Goal: Information Seeking & Learning: Compare options

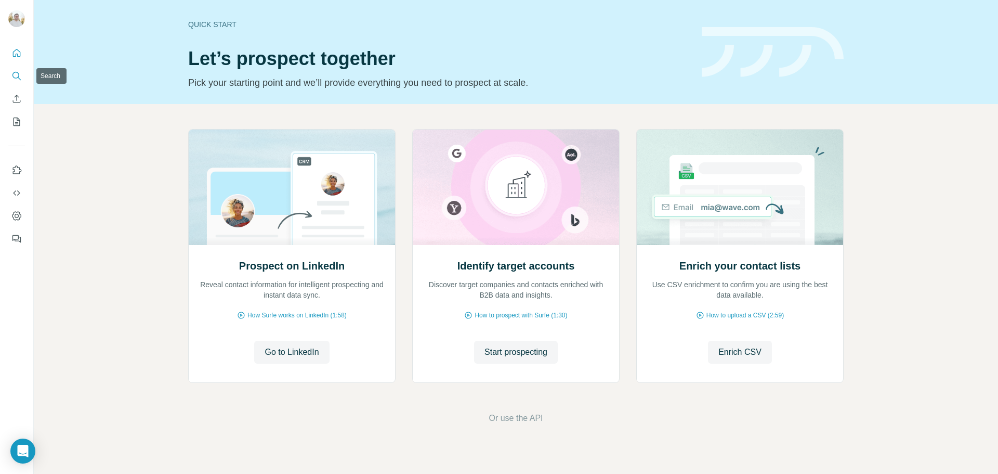
click at [19, 75] on icon "Search" at bounding box center [15, 75] width 7 height 7
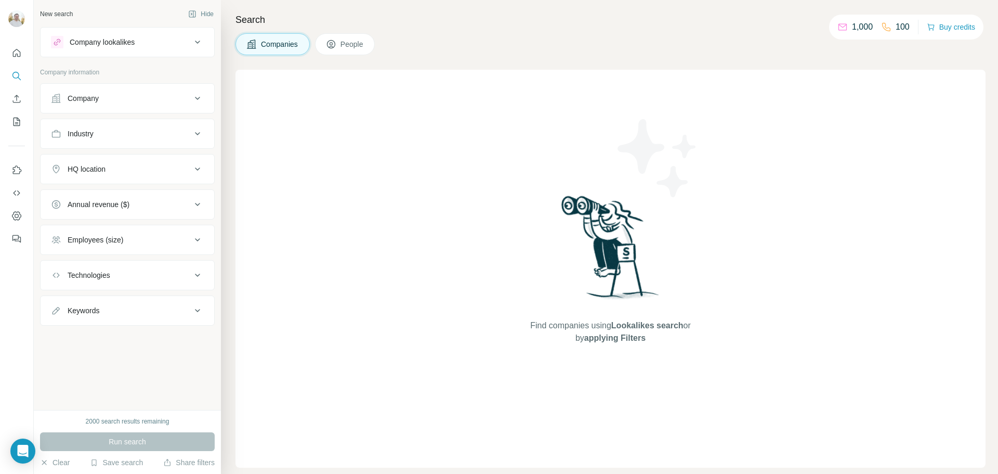
click at [143, 45] on div "Company lookalikes" at bounding box center [121, 42] width 140 height 12
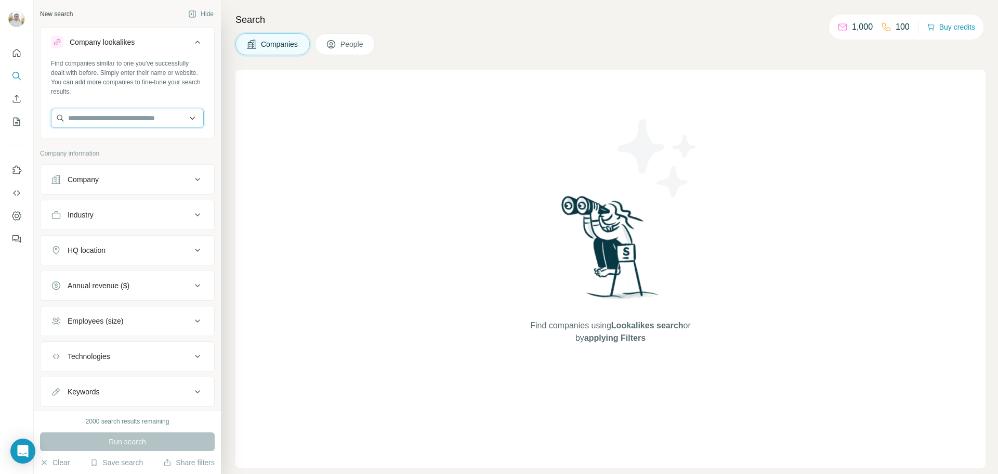
click at [111, 112] on input "text" at bounding box center [127, 118] width 153 height 19
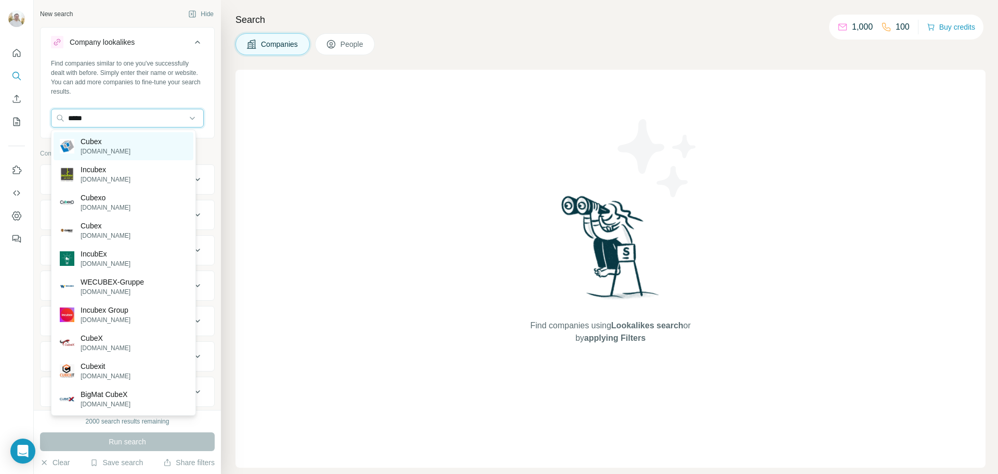
type input "*****"
click at [93, 141] on p "Cubex" at bounding box center [106, 141] width 50 height 10
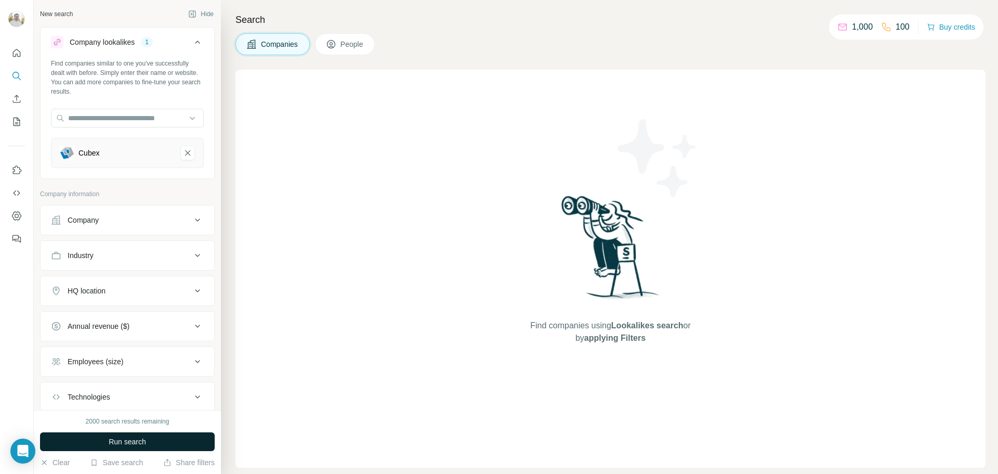
click at [111, 447] on button "Run search" at bounding box center [127, 441] width 175 height 19
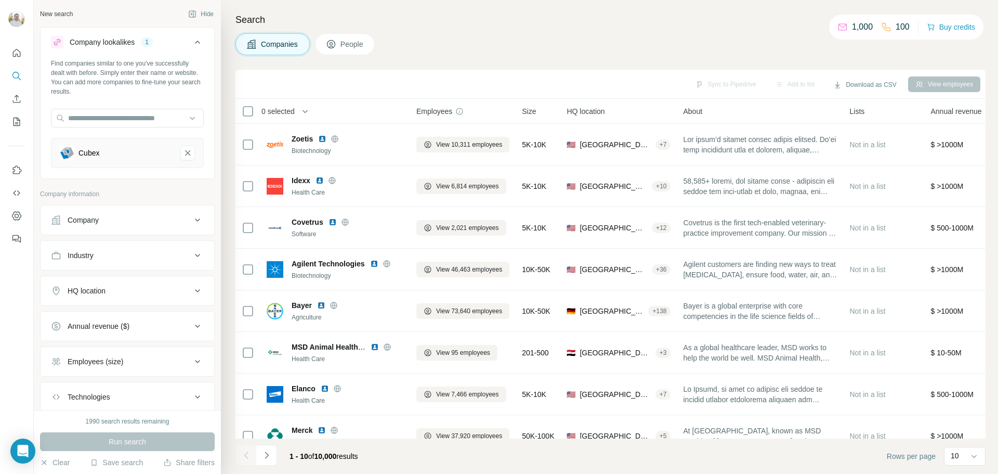
click at [152, 226] on button "Company" at bounding box center [128, 219] width 174 height 25
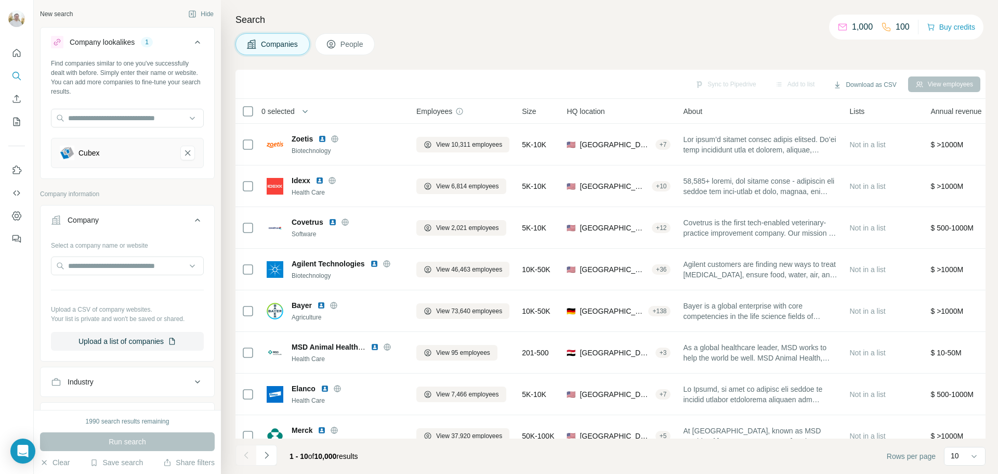
click at [152, 226] on button "Company" at bounding box center [128, 221] width 174 height 29
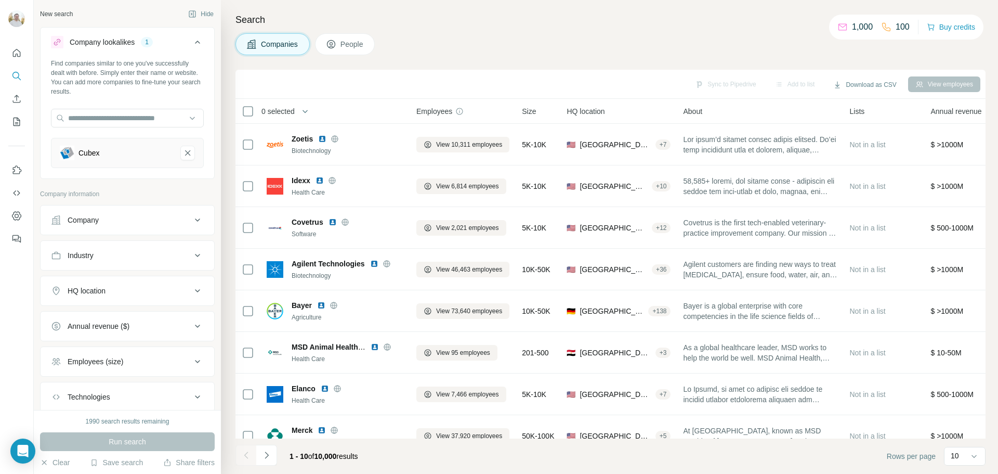
click at [173, 363] on div "Employees (size)" at bounding box center [121, 361] width 140 height 10
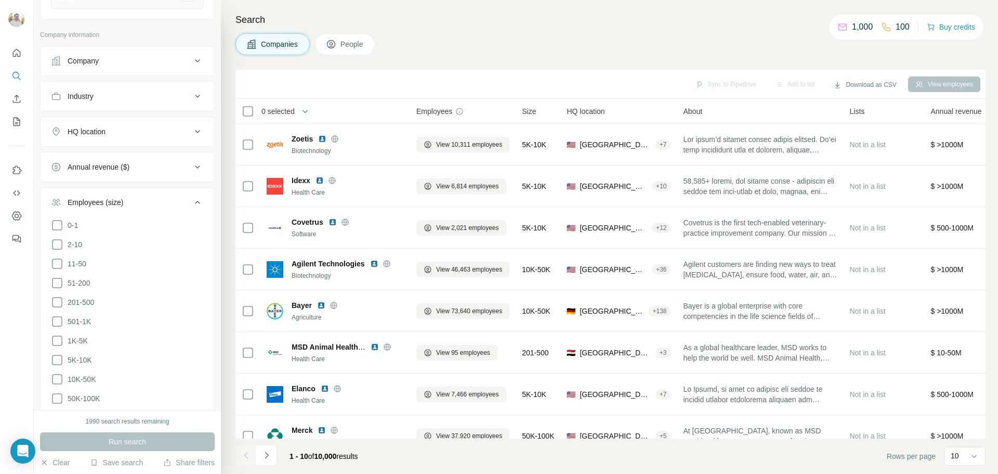
scroll to position [208, 0]
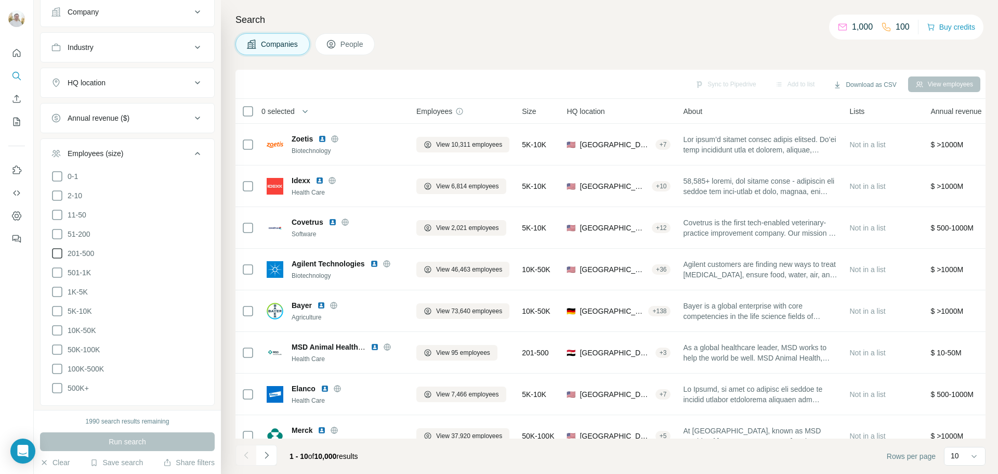
drag, startPoint x: 58, startPoint y: 267, endPoint x: 55, endPoint y: 256, distance: 11.5
click at [58, 267] on icon at bounding box center [57, 272] width 12 height 12
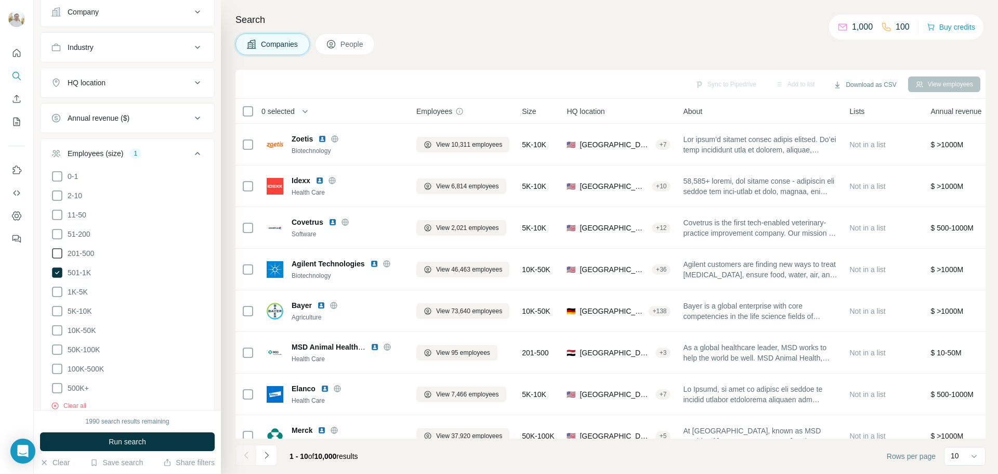
click at [55, 251] on icon at bounding box center [57, 253] width 12 height 12
click at [57, 232] on icon at bounding box center [57, 234] width 12 height 12
click at [146, 444] on span "Run search" at bounding box center [127, 441] width 37 height 10
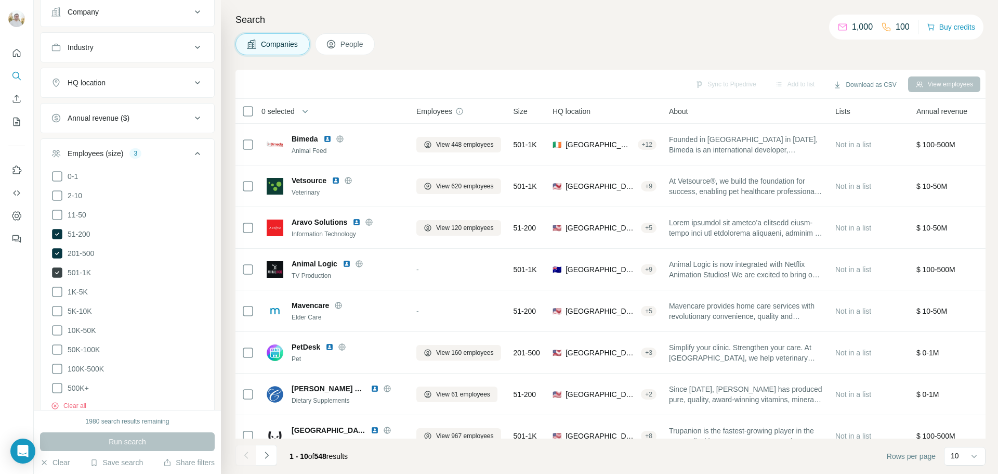
click at [58, 268] on icon at bounding box center [57, 272] width 10 height 10
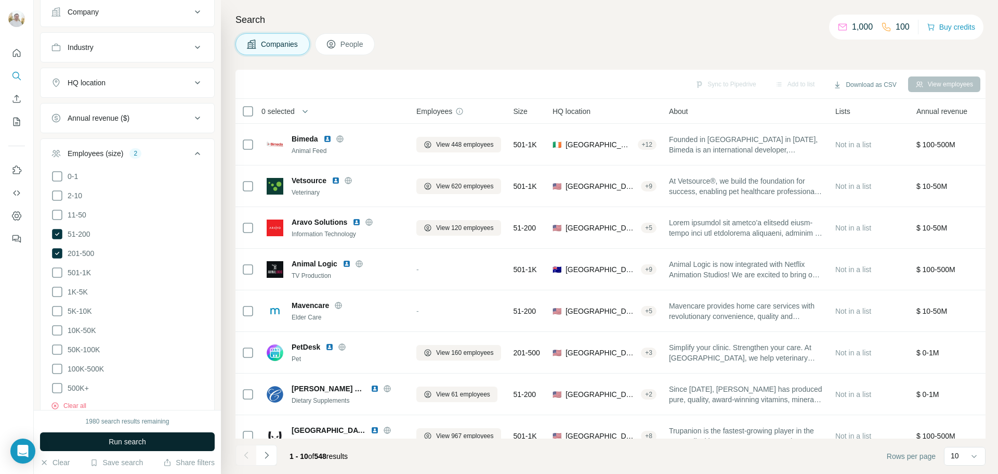
click at [125, 436] on button "Run search" at bounding box center [127, 441] width 175 height 19
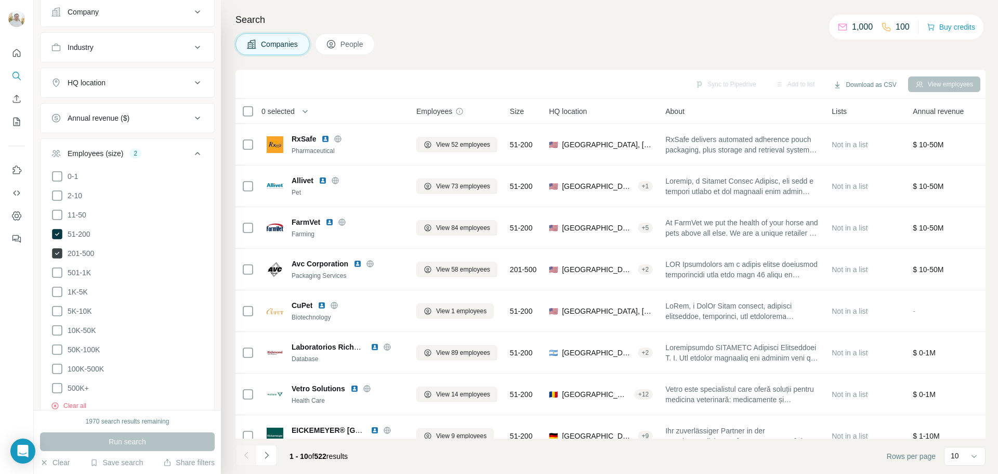
click at [57, 251] on icon at bounding box center [57, 253] width 10 height 10
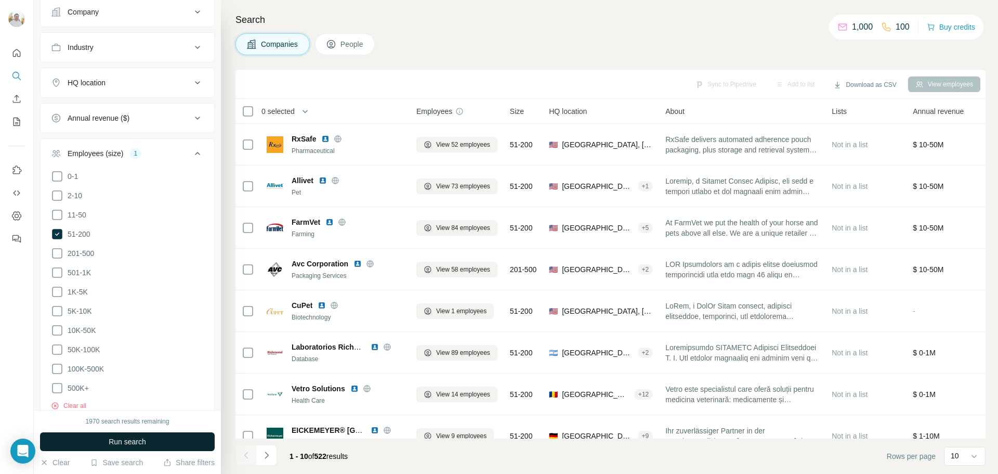
click at [152, 439] on button "Run search" at bounding box center [127, 441] width 175 height 19
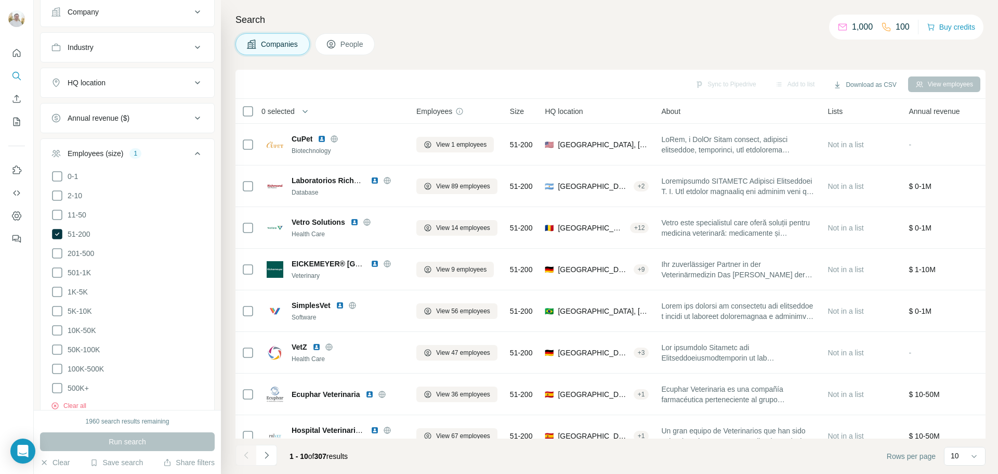
click at [195, 153] on icon at bounding box center [197, 153] width 5 height 3
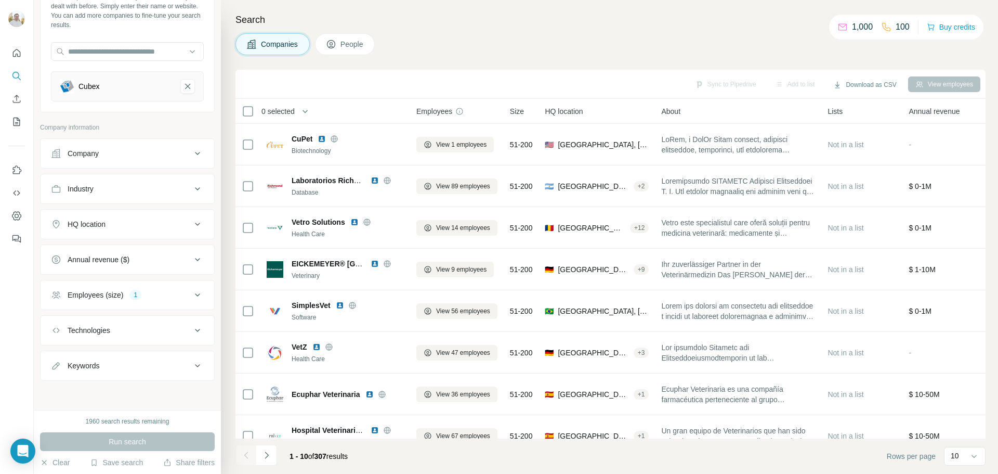
scroll to position [67, 0]
click at [191, 257] on icon at bounding box center [197, 259] width 12 height 12
drag, startPoint x: 55, startPoint y: 302, endPoint x: 59, endPoint y: 313, distance: 11.5
click at [56, 302] on icon at bounding box center [57, 301] width 12 height 12
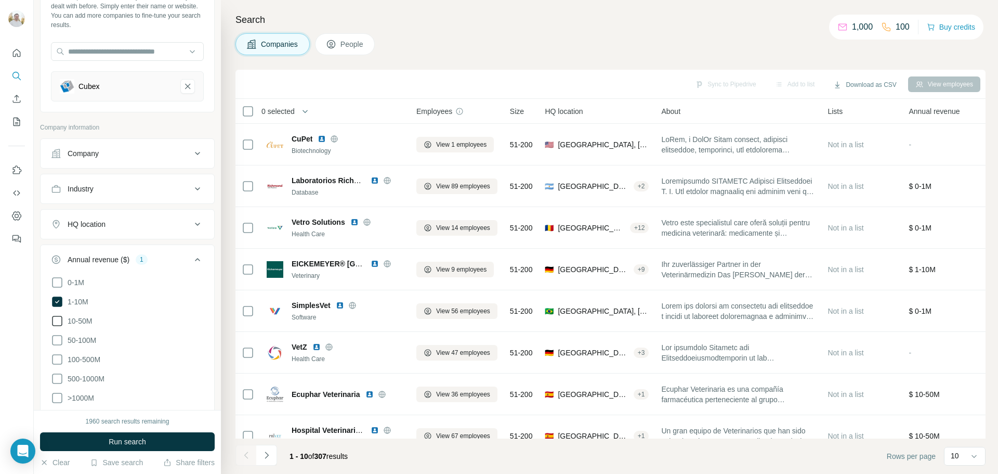
click at [58, 319] on icon at bounding box center [57, 321] width 12 height 12
click at [138, 440] on span "Run search" at bounding box center [127, 441] width 37 height 10
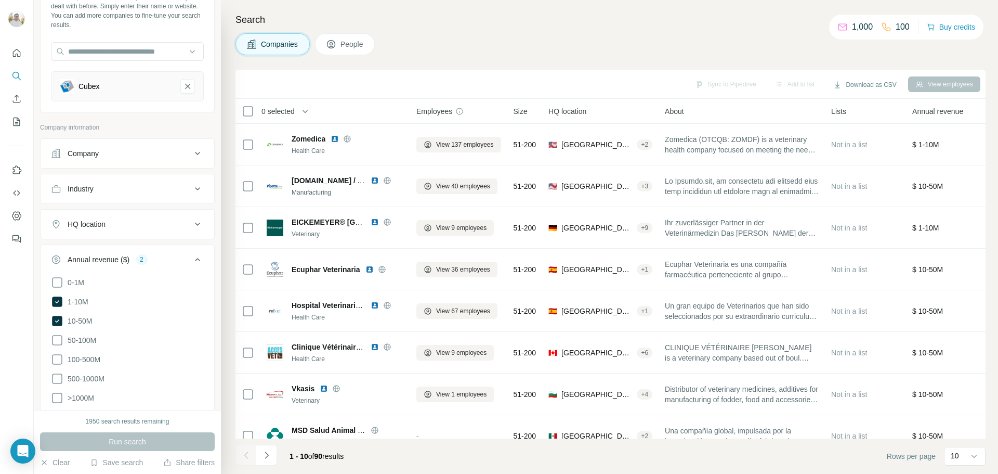
click at [191, 257] on icon at bounding box center [197, 259] width 12 height 12
click at [192, 225] on icon at bounding box center [197, 224] width 12 height 12
click at [162, 255] on input "text" at bounding box center [127, 250] width 153 height 19
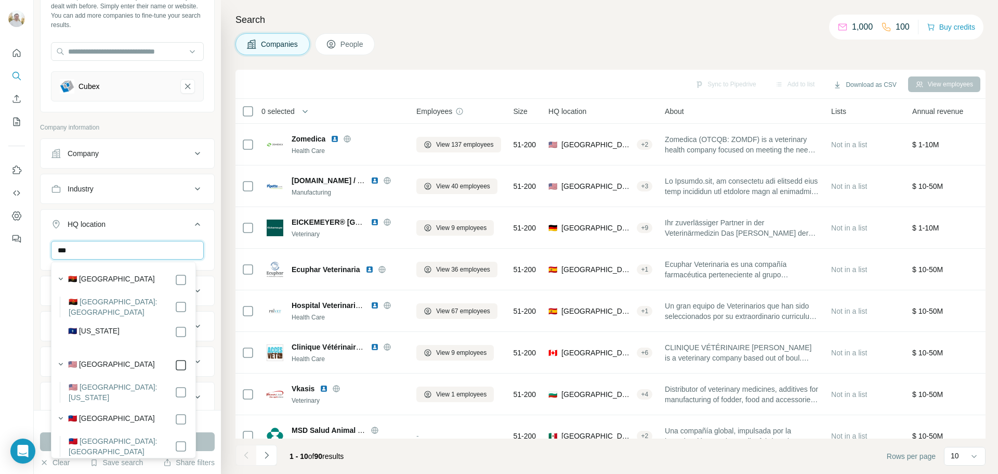
type input "***"
click at [212, 356] on div "New search Hide Company lookalikes 1 Find companies similar to one you've succe…" at bounding box center [127, 205] width 187 height 410
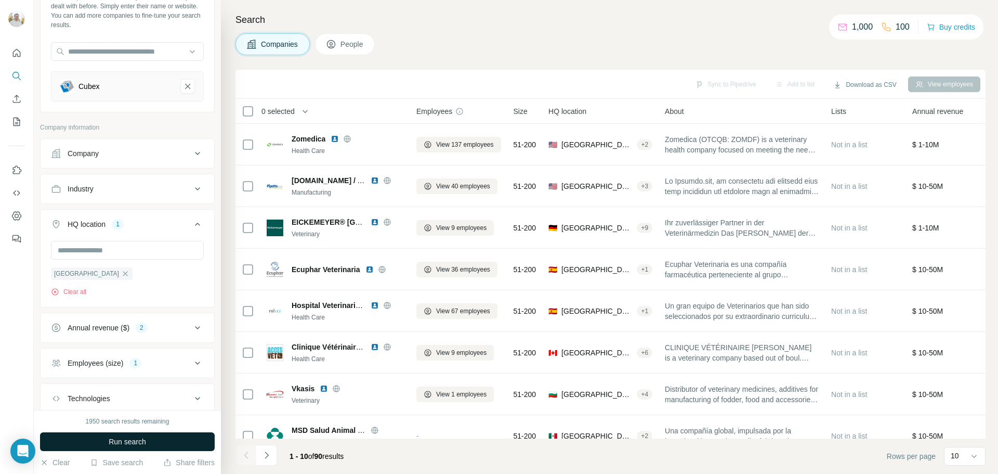
click at [180, 441] on button "Run search" at bounding box center [127, 441] width 175 height 19
